Goal: Use online tool/utility: Use online tool/utility

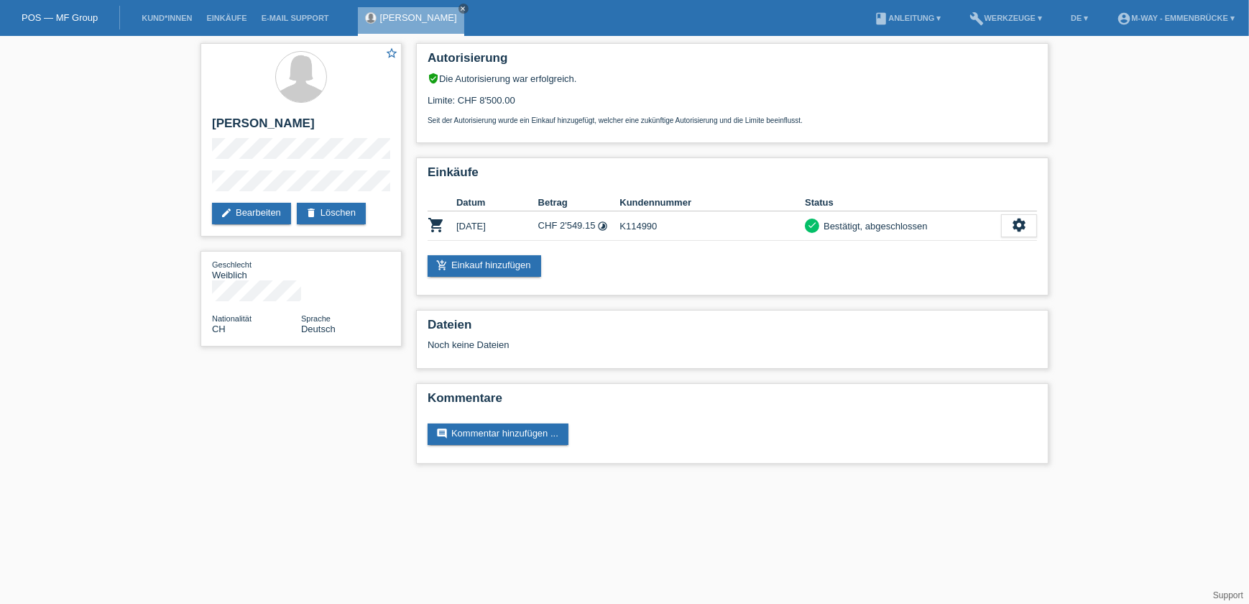
click at [82, 18] on link "POS — MF Group" at bounding box center [60, 17] width 76 height 11
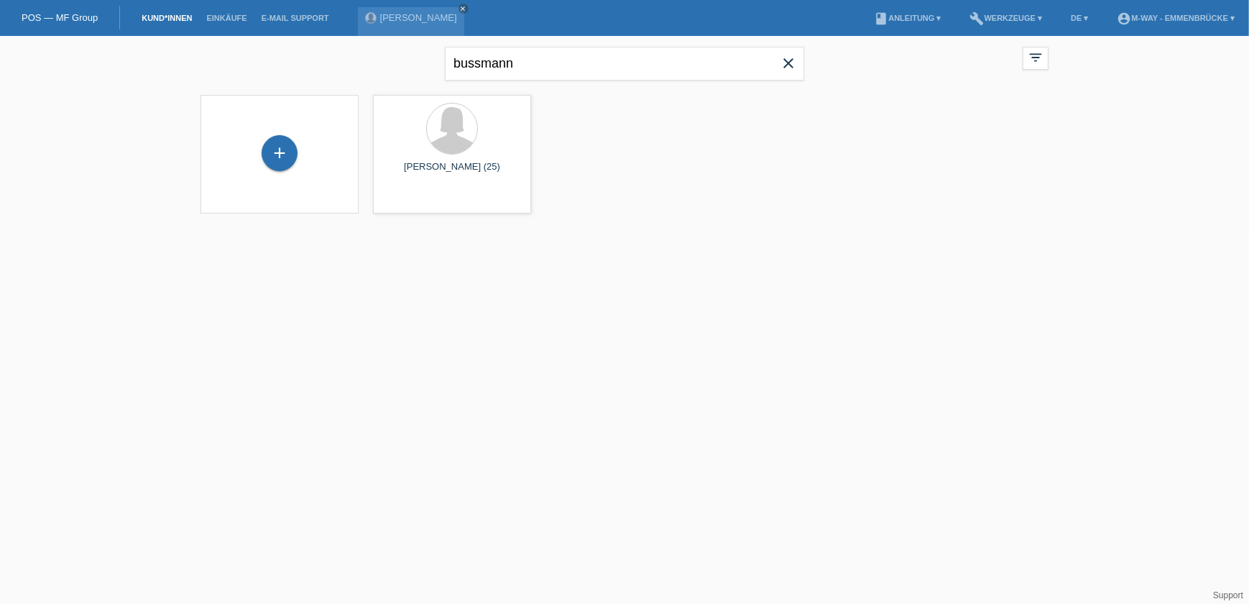
click at [794, 65] on icon "close" at bounding box center [788, 63] width 17 height 17
click at [1006, 15] on link "build Werkzeuge ▾" at bounding box center [1006, 18] width 87 height 9
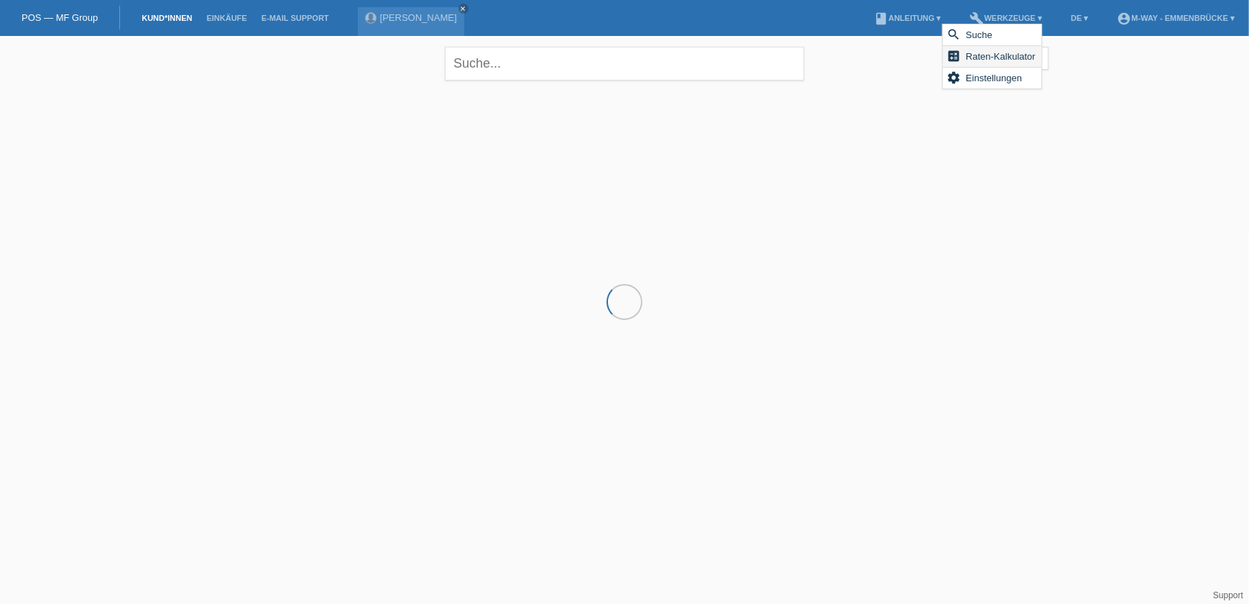
click at [992, 47] on span "Raten-Kalkulator" at bounding box center [1001, 55] width 74 height 17
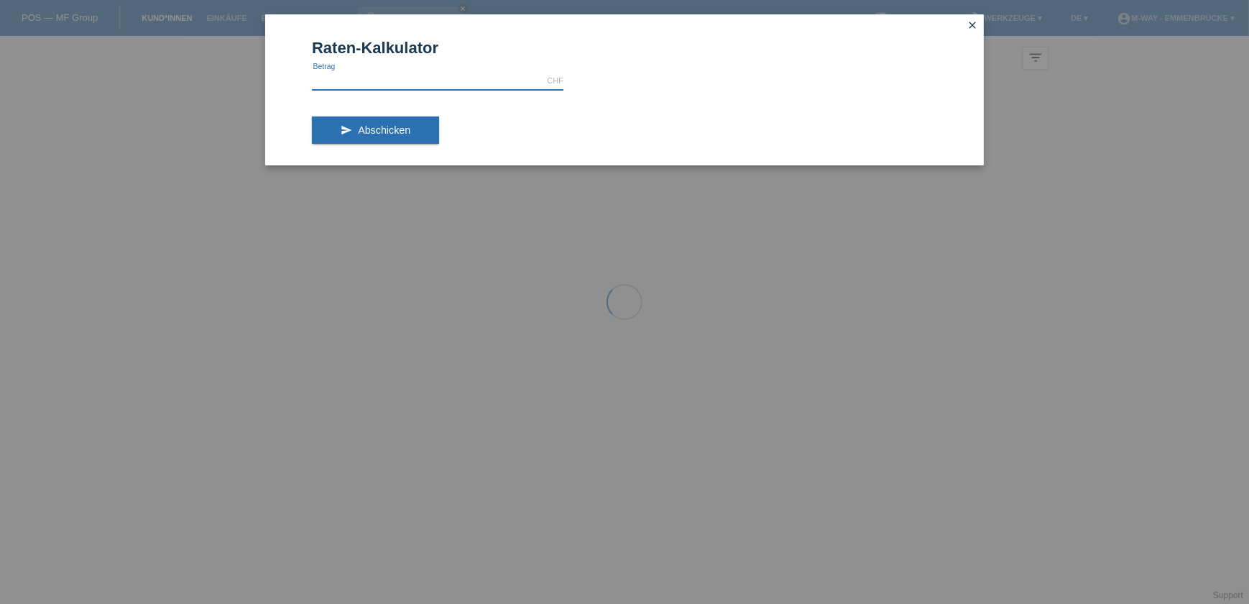
click at [467, 80] on input "text" at bounding box center [438, 81] width 252 height 18
type input "2990.00"
click at [637, 94] on form "Raten-Kalkulator 2990.00 CHF error Betrag send Abschicken" at bounding box center [624, 102] width 625 height 126
click at [393, 129] on span "Abschicken" at bounding box center [384, 129] width 52 height 11
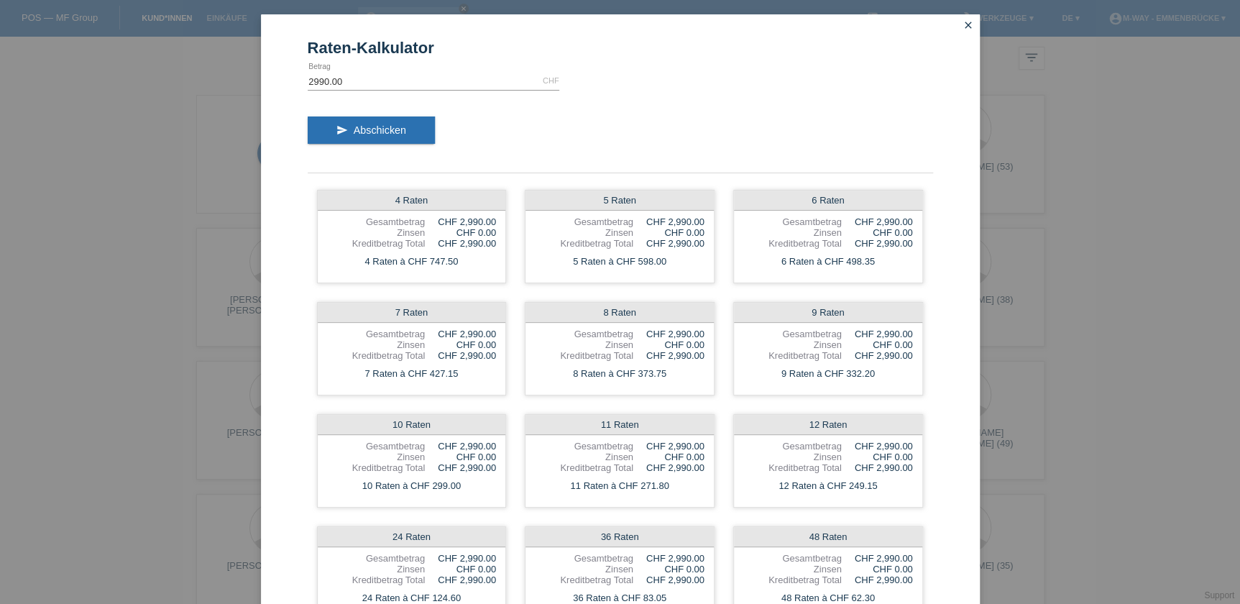
drag, startPoint x: 964, startPoint y: 20, endPoint x: 936, endPoint y: 20, distance: 27.3
click at [964, 20] on icon "close" at bounding box center [967, 24] width 11 height 11
